Goal: Obtain resource: Obtain resource

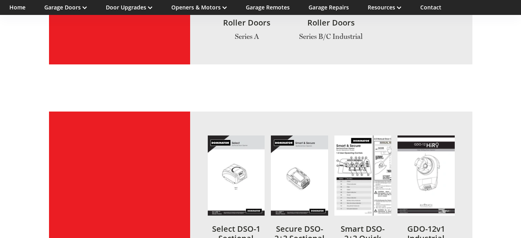
scroll to position [1103, 0]
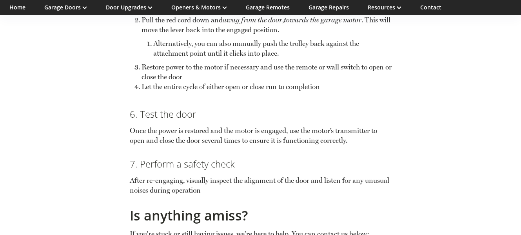
scroll to position [1019, 0]
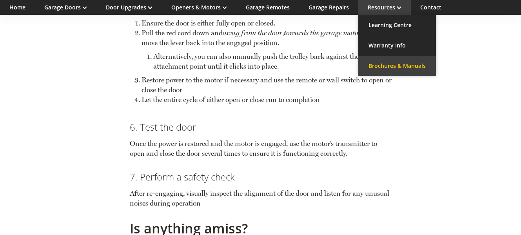
click at [385, 62] on link "Brochures & Manuals" at bounding box center [397, 66] width 78 height 20
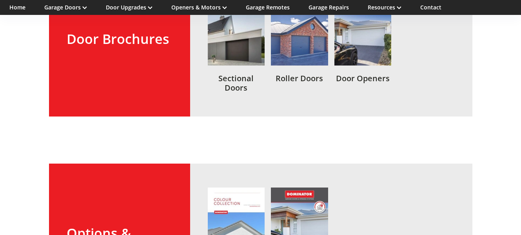
scroll to position [274, 0]
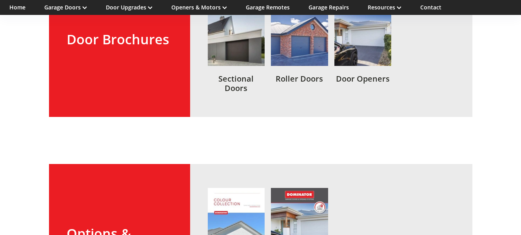
click at [372, 54] on link at bounding box center [362, 39] width 57 height 107
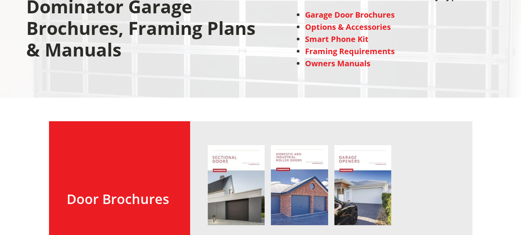
scroll to position [118, 0]
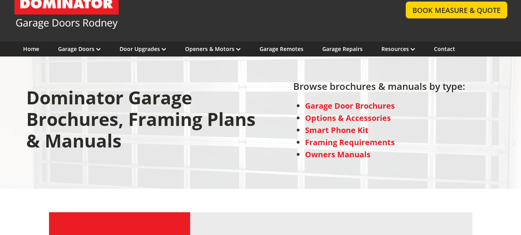
click at [331, 154] on strong "Owners Manuals" at bounding box center [337, 154] width 65 height 11
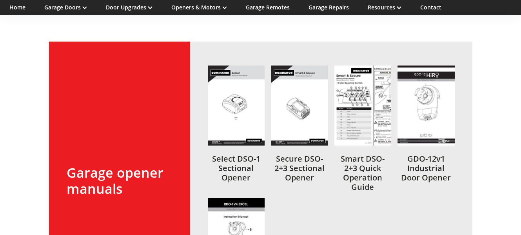
scroll to position [1221, 0]
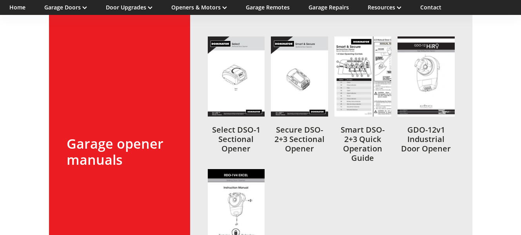
click at [241, 125] on link at bounding box center [236, 99] width 57 height 126
